Goal: Complete application form

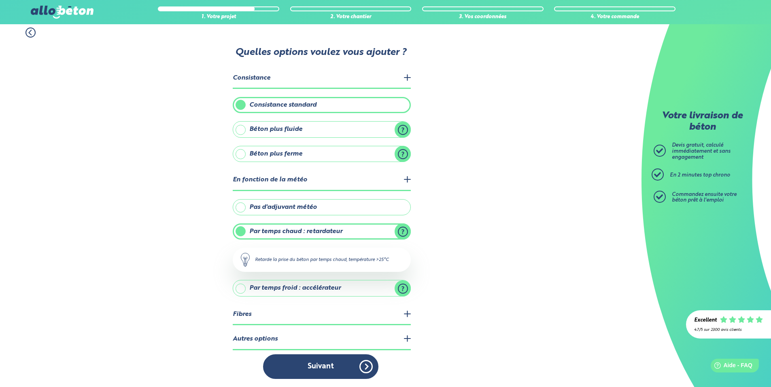
click at [404, 339] on legend "Autres options" at bounding box center [322, 340] width 178 height 21
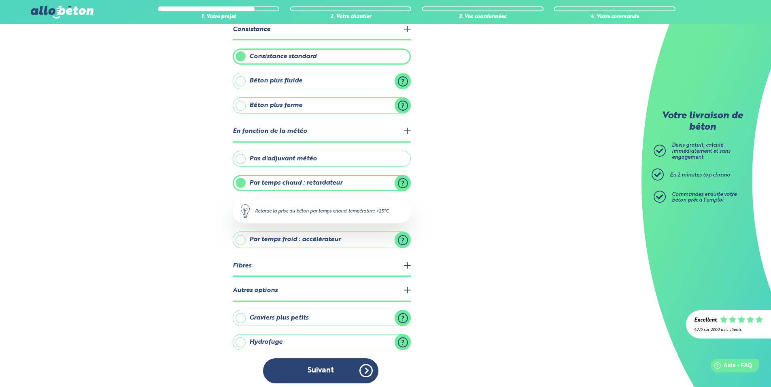
scroll to position [58, 0]
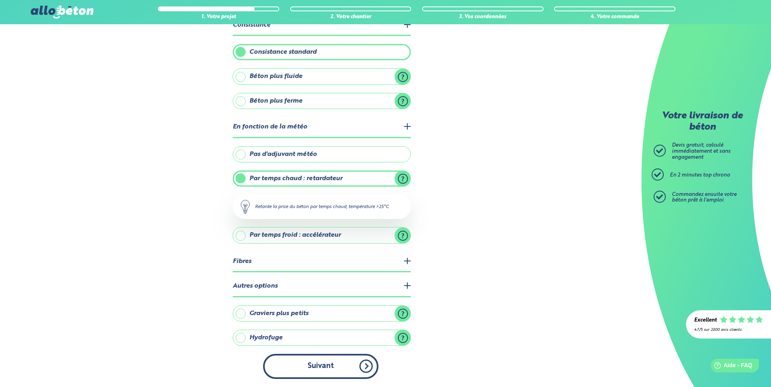
click at [367, 368] on button "Suivant" at bounding box center [320, 366] width 115 height 25
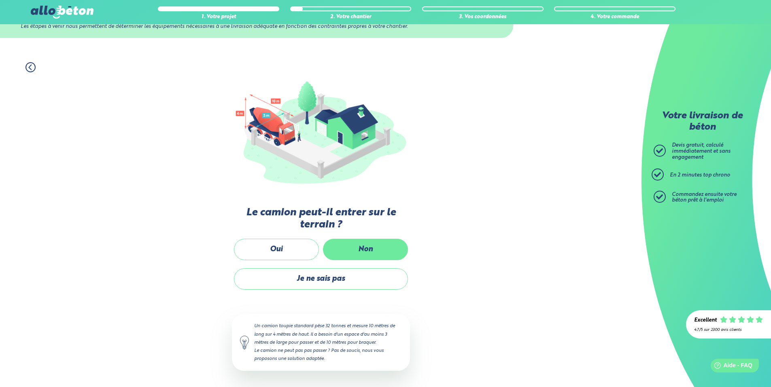
click at [365, 253] on label "Non" at bounding box center [365, 249] width 85 height 21
click at [0, 0] on input "Non" at bounding box center [0, 0] width 0 height 0
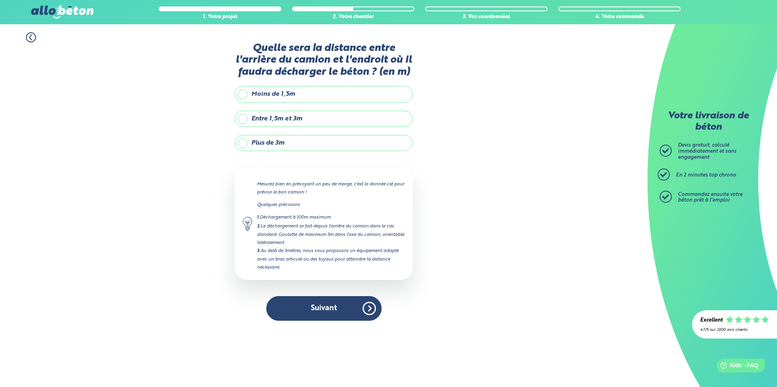
click at [245, 142] on label "Plus de 3m" at bounding box center [324, 143] width 178 height 16
click at [0, 0] on input "Plus de 3m" at bounding box center [0, 0] width 0 height 0
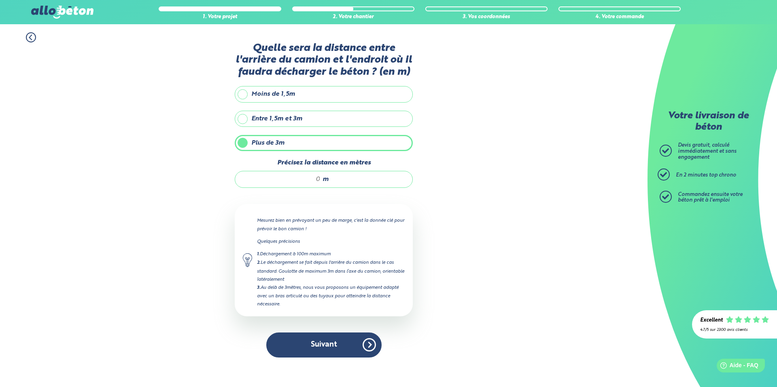
click at [326, 181] on span "m" at bounding box center [325, 179] width 6 height 7
drag, startPoint x: 355, startPoint y: 179, endPoint x: 303, endPoint y: 178, distance: 52.6
click at [303, 178] on div "m" at bounding box center [324, 179] width 178 height 17
type input "1"
type input "20"
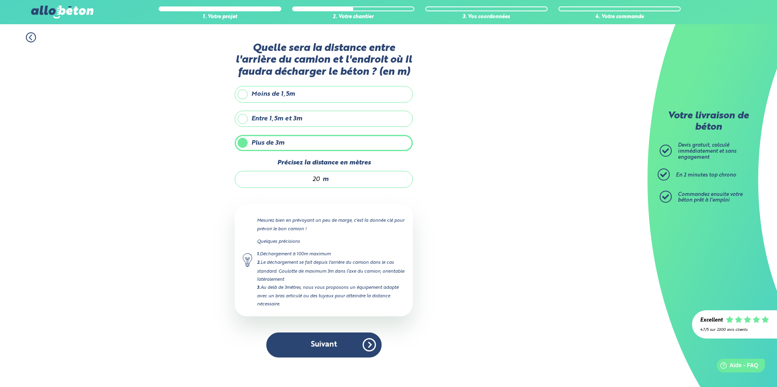
click at [331, 340] on button "Suivant" at bounding box center [323, 345] width 115 height 25
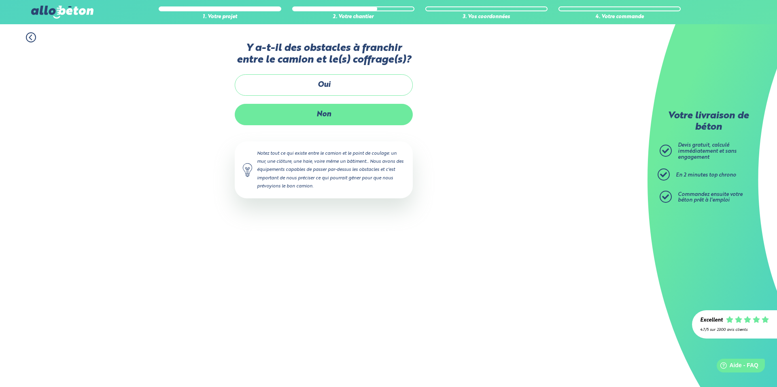
click at [329, 116] on label "Non" at bounding box center [324, 114] width 178 height 21
click at [0, 0] on input "Non" at bounding box center [0, 0] width 0 height 0
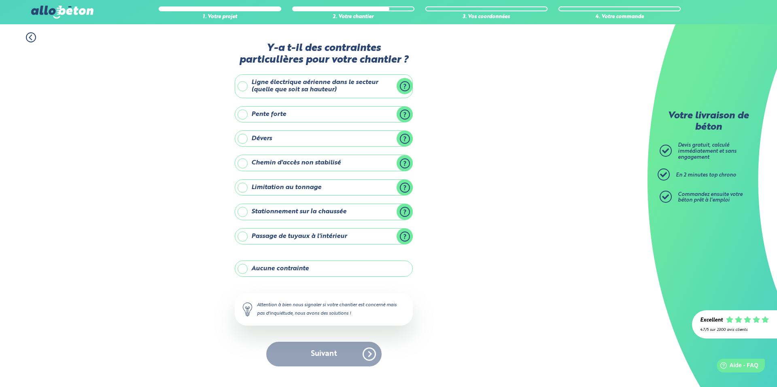
click at [243, 213] on label "Stationnement sur la chaussée" at bounding box center [324, 212] width 178 height 16
click at [0, 0] on input "Stationnement sur la chaussée" at bounding box center [0, 0] width 0 height 0
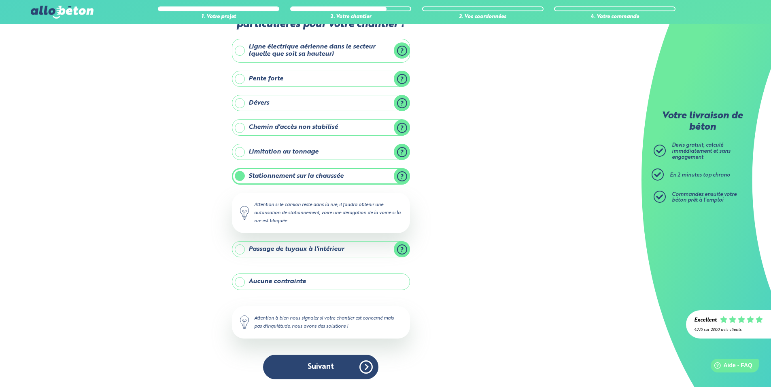
scroll to position [36, 0]
click at [295, 365] on button "Suivant" at bounding box center [320, 367] width 115 height 25
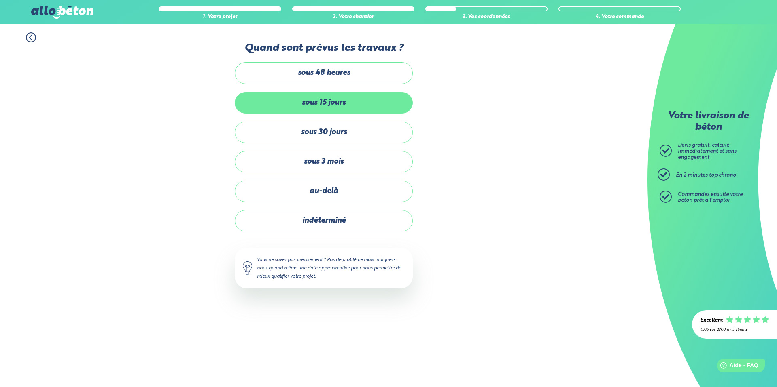
click at [316, 100] on label "sous 15 jours" at bounding box center [324, 102] width 178 height 21
click at [0, 0] on input "sous 15 jours" at bounding box center [0, 0] width 0 height 0
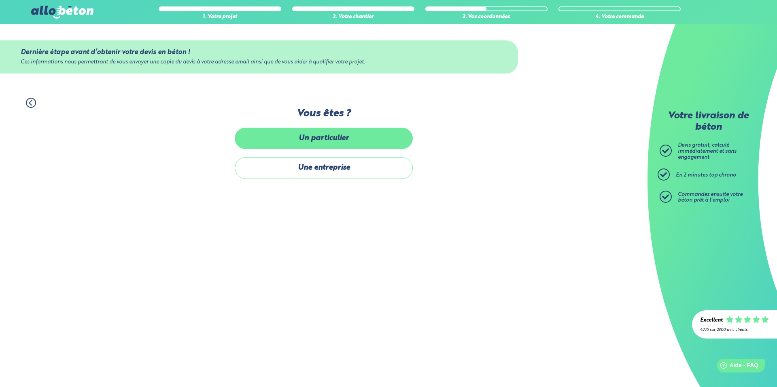
click at [315, 141] on label "Un particulier" at bounding box center [324, 138] width 178 height 21
click at [0, 0] on input "Un particulier" at bounding box center [0, 0] width 0 height 0
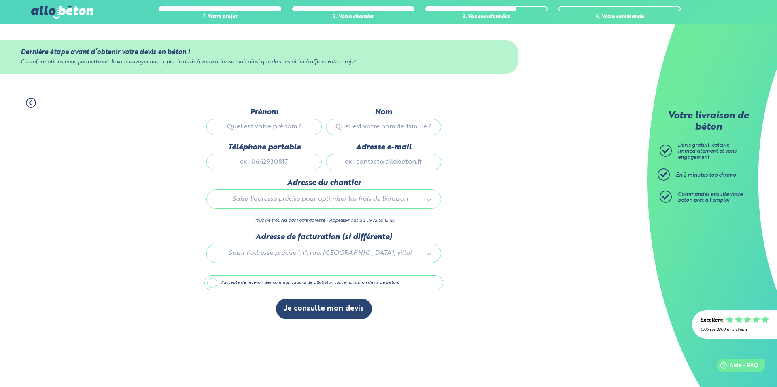
click at [286, 124] on input "Prénom" at bounding box center [263, 127] width 115 height 16
type input "[PERSON_NAME]"
type input "HAVET"
type input "[STREET_ADDRESS]"
click at [291, 160] on input "Téléphone portable" at bounding box center [263, 162] width 115 height 16
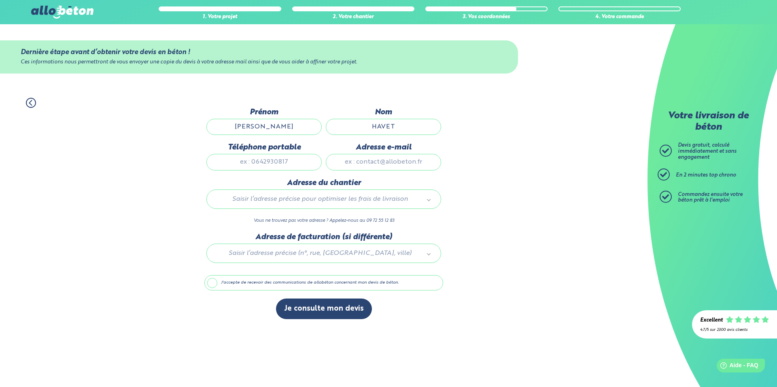
click at [403, 162] on input "Adresse e-mail" at bounding box center [383, 162] width 115 height 16
type input "[EMAIL_ADDRESS][DOMAIN_NAME]"
click at [276, 163] on input "Téléphone portable" at bounding box center [263, 162] width 115 height 16
type input "0603461749"
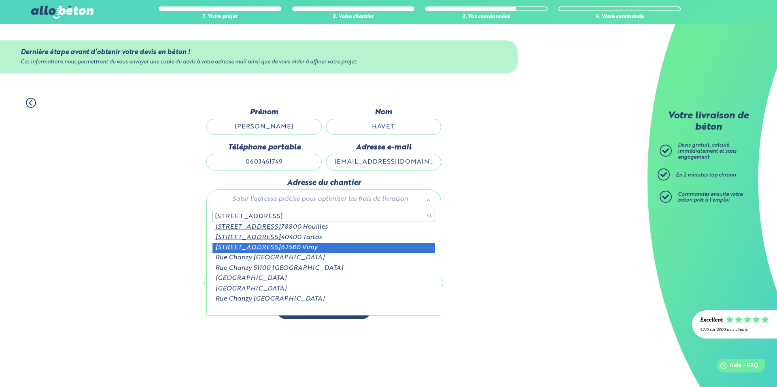
type input "[STREET_ADDRESS]"
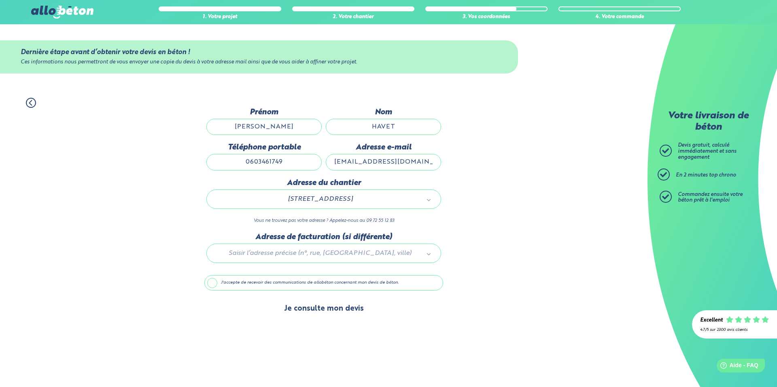
click at [294, 310] on button "Je consulte mon devis" at bounding box center [324, 309] width 96 height 21
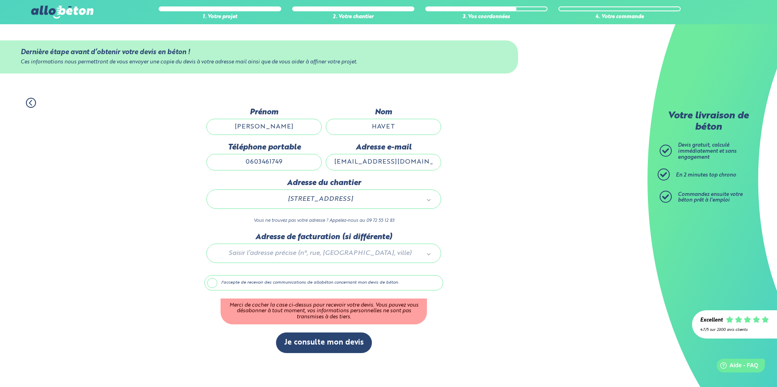
click at [211, 284] on label "J'accepte de recevoir des communications de allobéton concernant mon devis de b…" at bounding box center [323, 282] width 239 height 15
click at [0, 0] on input "J'accepte de recevoir des communications de allobéton concernant mon devis de b…" at bounding box center [0, 0] width 0 height 0
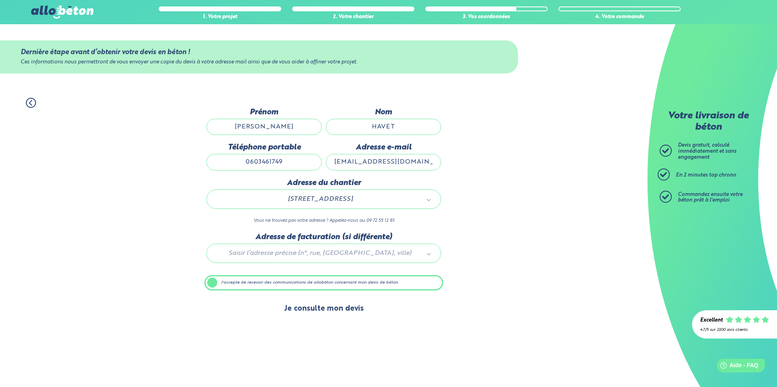
click at [322, 309] on button "Je consulte mon devis" at bounding box center [324, 309] width 96 height 21
